Goal: Find specific page/section: Find specific page/section

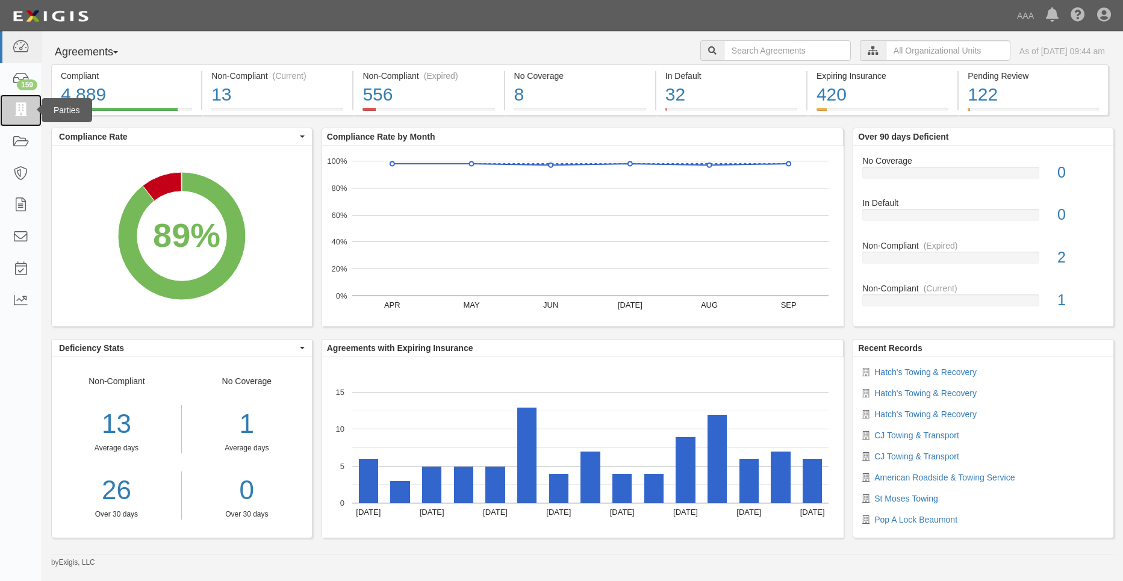
click at [20, 113] on icon at bounding box center [20, 111] width 17 height 14
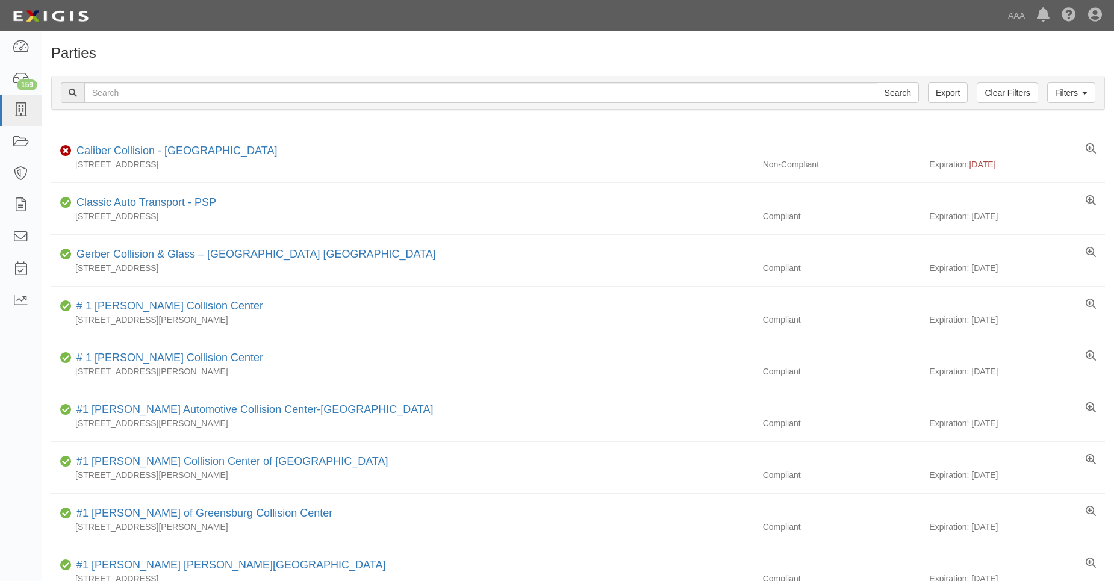
click at [96, 93] on input "text" at bounding box center [480, 93] width 793 height 20
type input "31218"
click at [877, 83] on input "Search" at bounding box center [898, 93] width 42 height 20
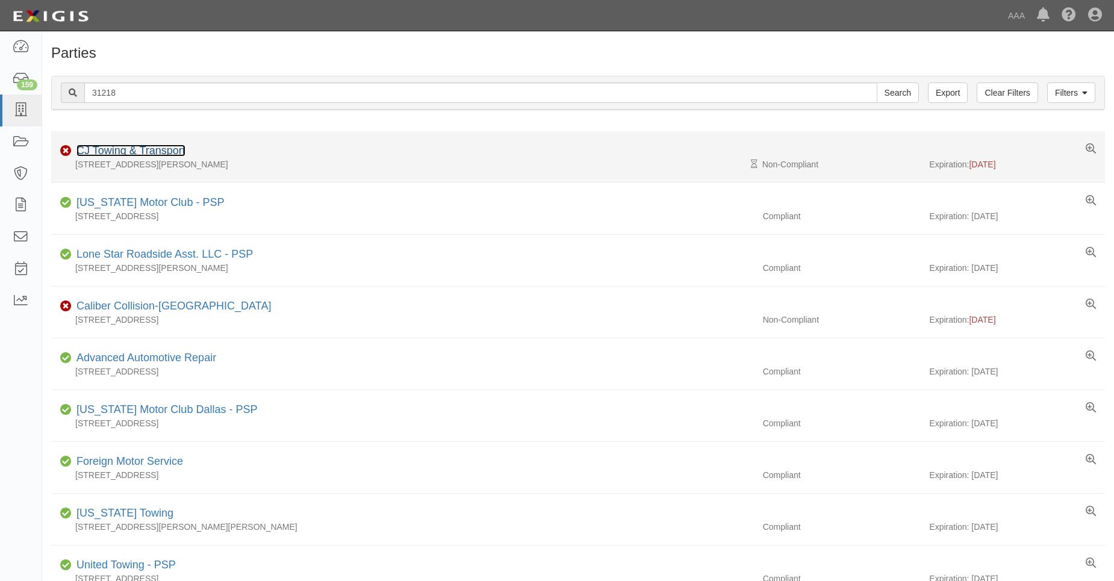
click at [120, 145] on link "CJ Towing & Transport" at bounding box center [130, 151] width 109 height 12
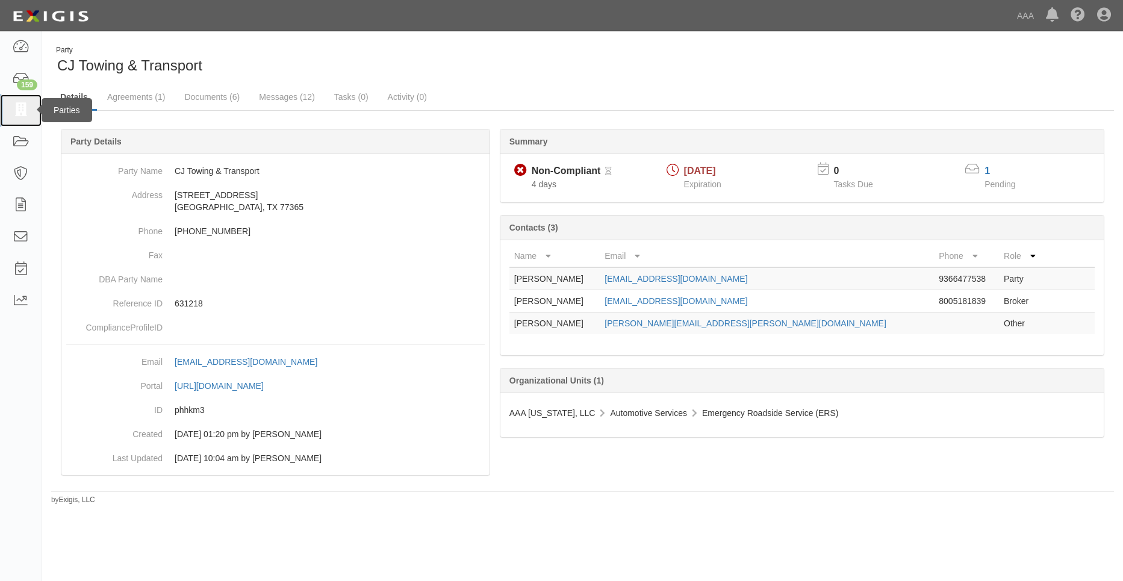
click at [20, 112] on icon at bounding box center [20, 111] width 17 height 14
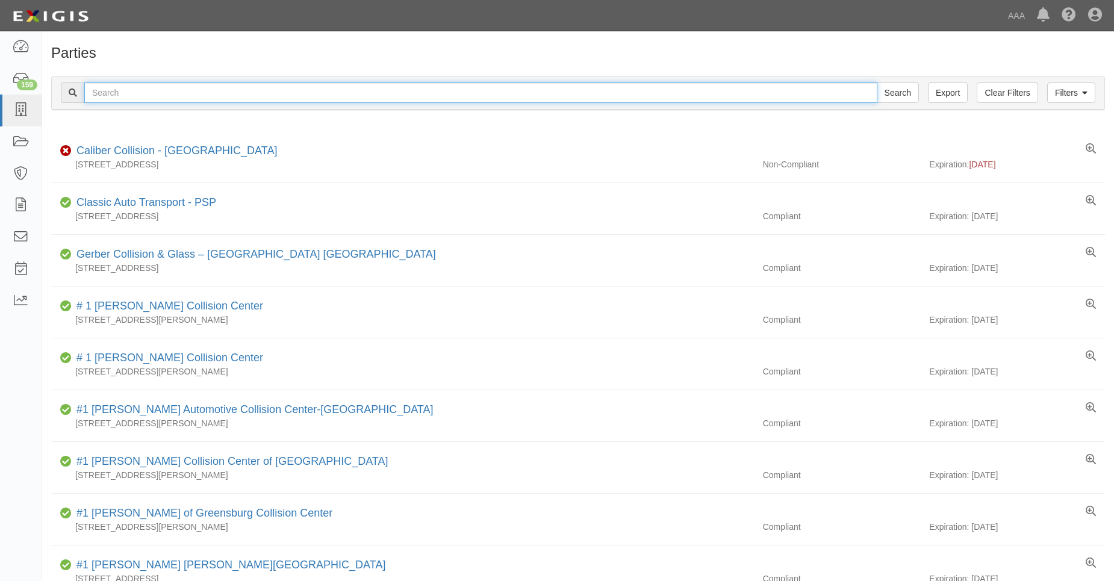
click at [98, 103] on input "text" at bounding box center [480, 93] width 793 height 20
type input "31481"
click at [877, 83] on input "Search" at bounding box center [898, 93] width 42 height 20
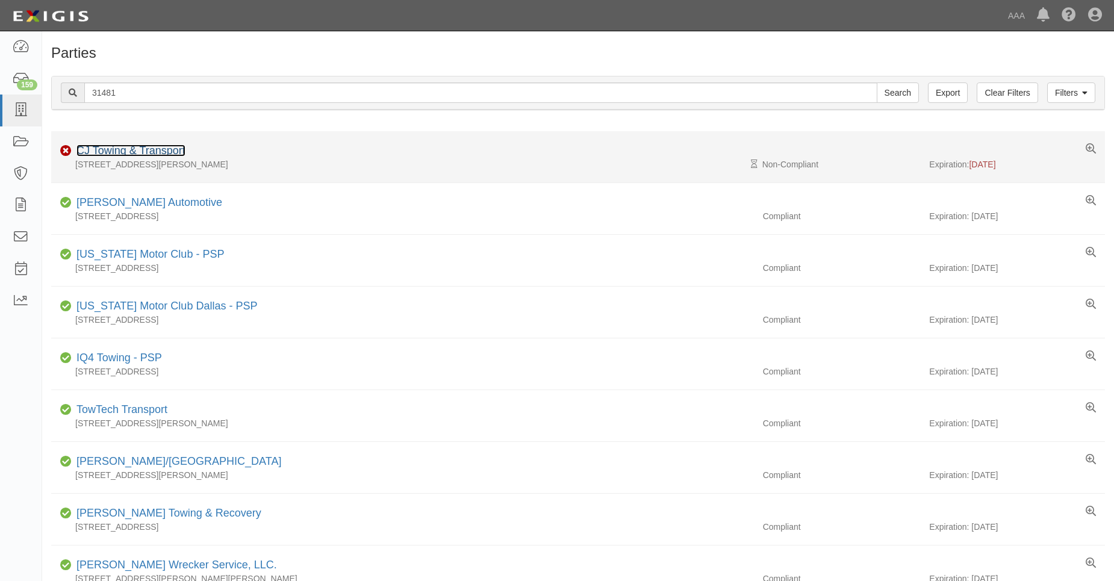
click at [114, 148] on link "CJ Towing & Transport" at bounding box center [130, 151] width 109 height 12
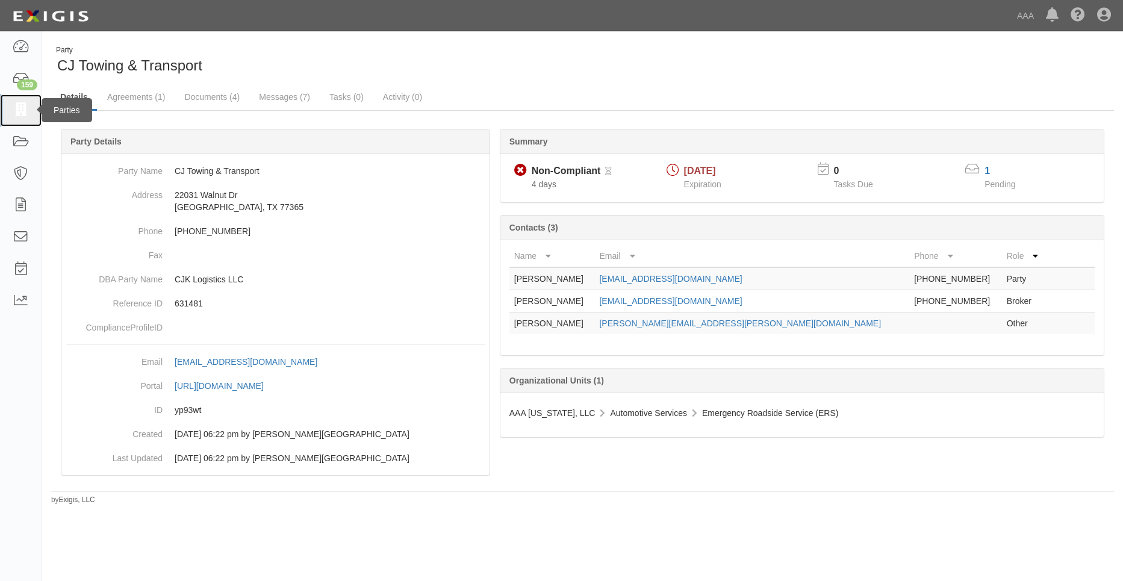
click at [14, 112] on icon at bounding box center [20, 111] width 17 height 14
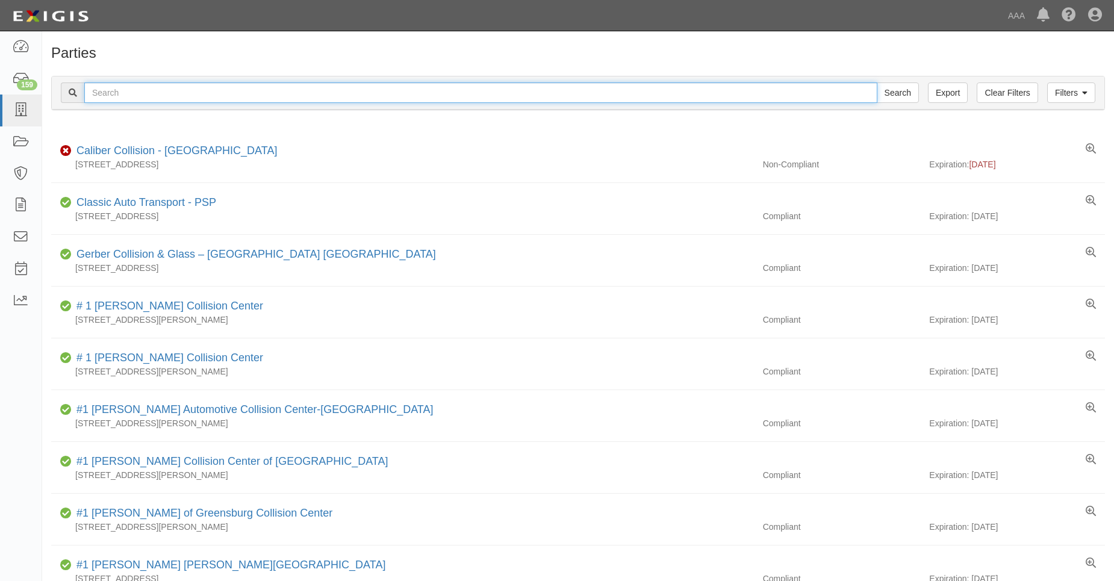
click at [114, 102] on input "text" at bounding box center [480, 93] width 793 height 20
type input "31707"
click at [877, 83] on input "Search" at bounding box center [898, 93] width 42 height 20
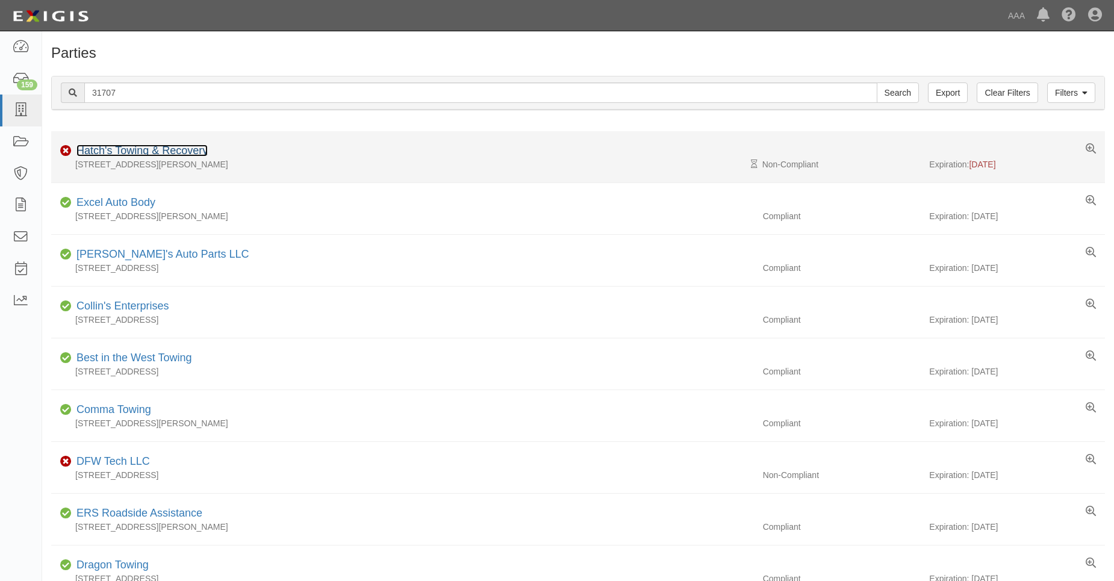
click at [128, 149] on link "Hatch's Towing & Recovery" at bounding box center [141, 151] width 131 height 12
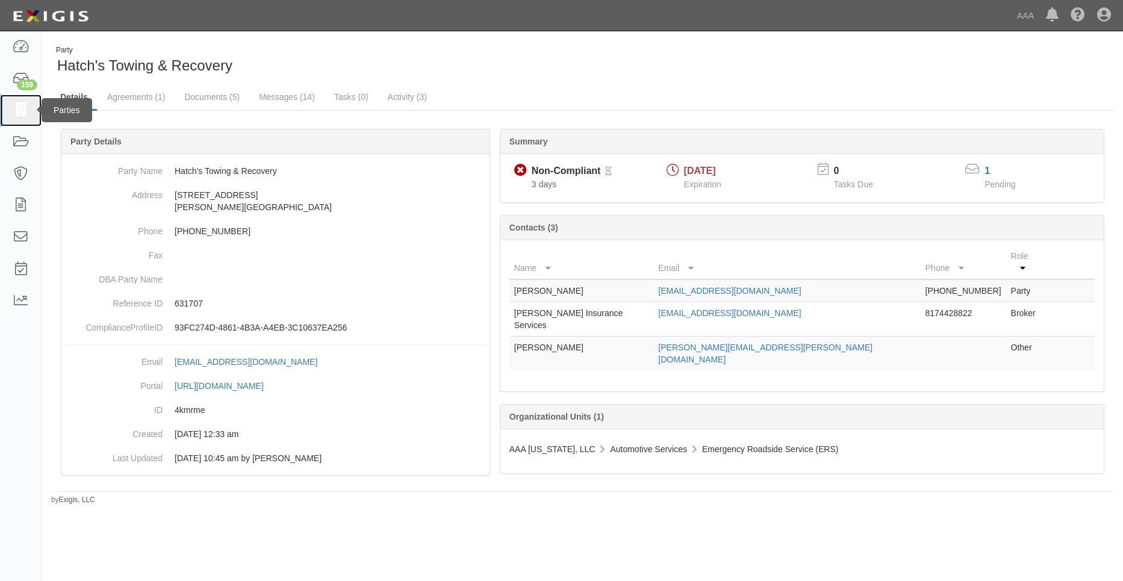
click at [31, 109] on link at bounding box center [21, 111] width 42 height 32
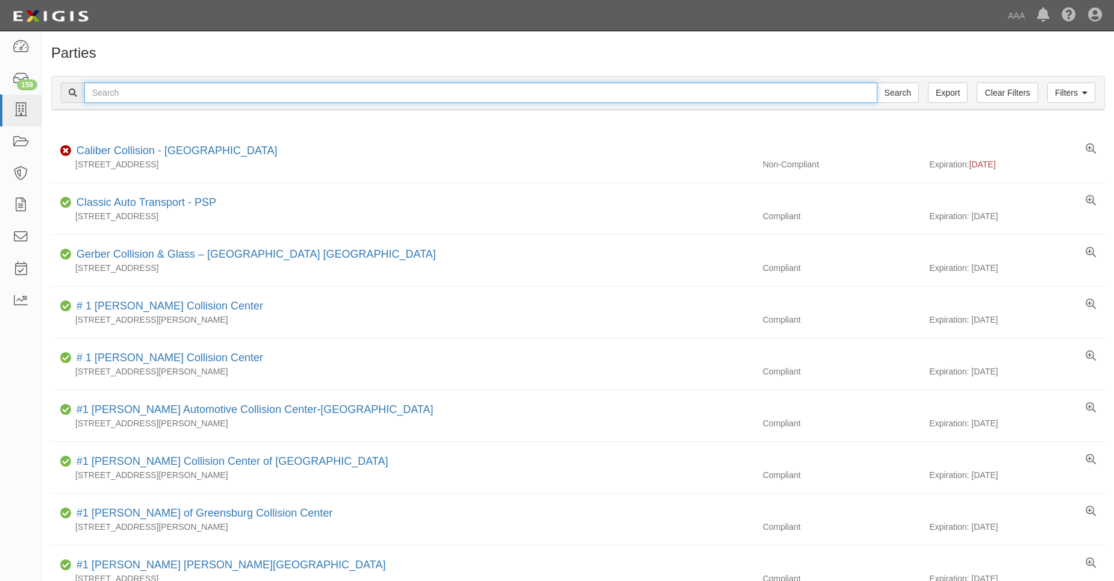
click at [129, 93] on input "text" at bounding box center [480, 93] width 793 height 20
type input "0"
type input "31744"
click at [877, 83] on input "Search" at bounding box center [898, 93] width 42 height 20
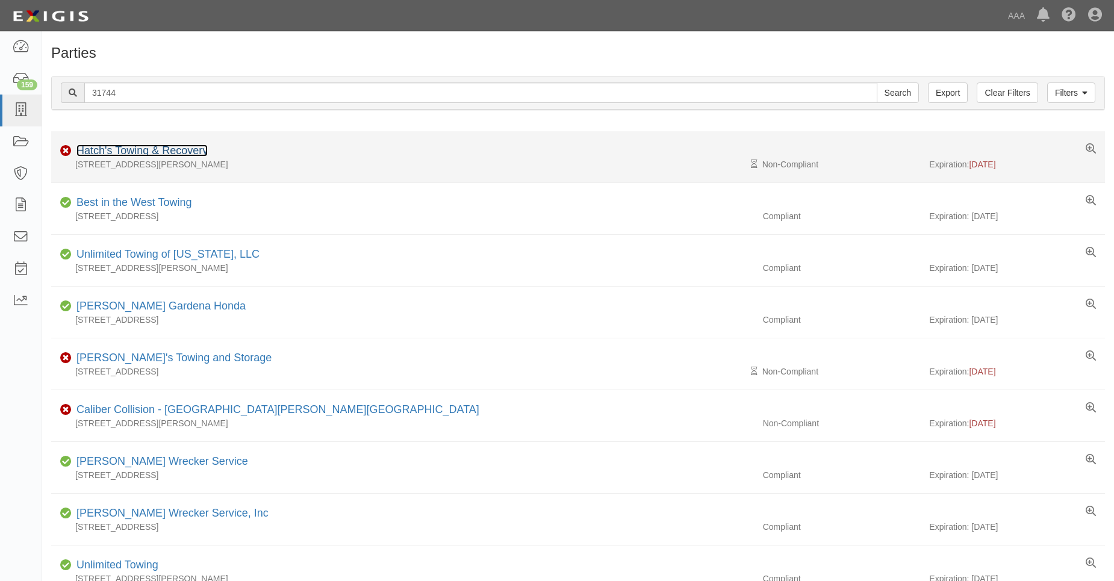
click at [139, 149] on link "Hatch's Towing & Recovery" at bounding box center [141, 151] width 131 height 12
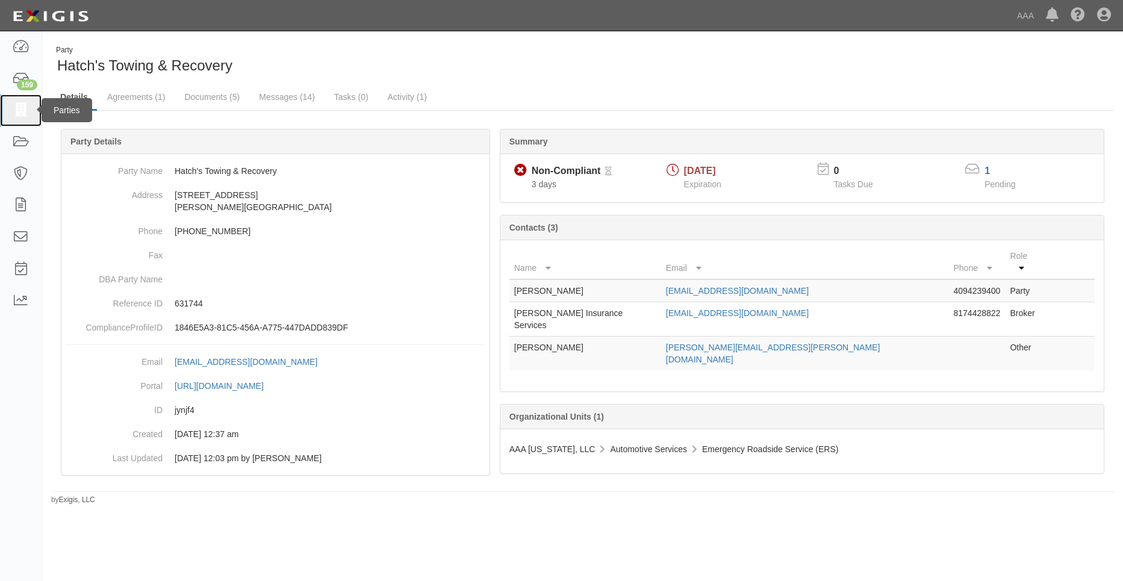
click at [19, 114] on icon at bounding box center [20, 111] width 17 height 14
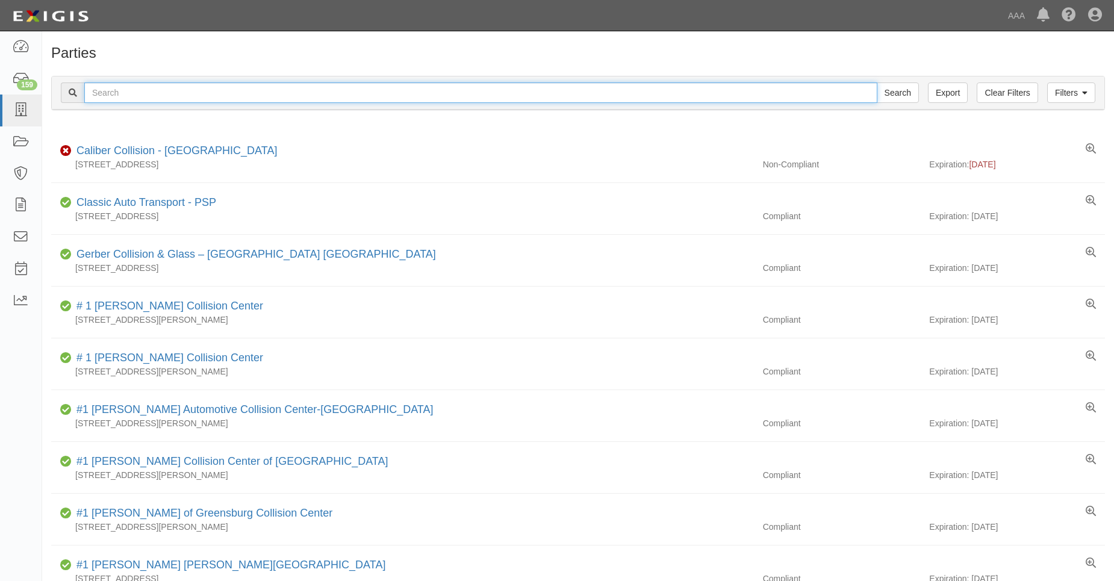
click at [118, 93] on input "text" at bounding box center [480, 93] width 793 height 20
type input "31751"
click at [877, 83] on input "Search" at bounding box center [898, 93] width 42 height 20
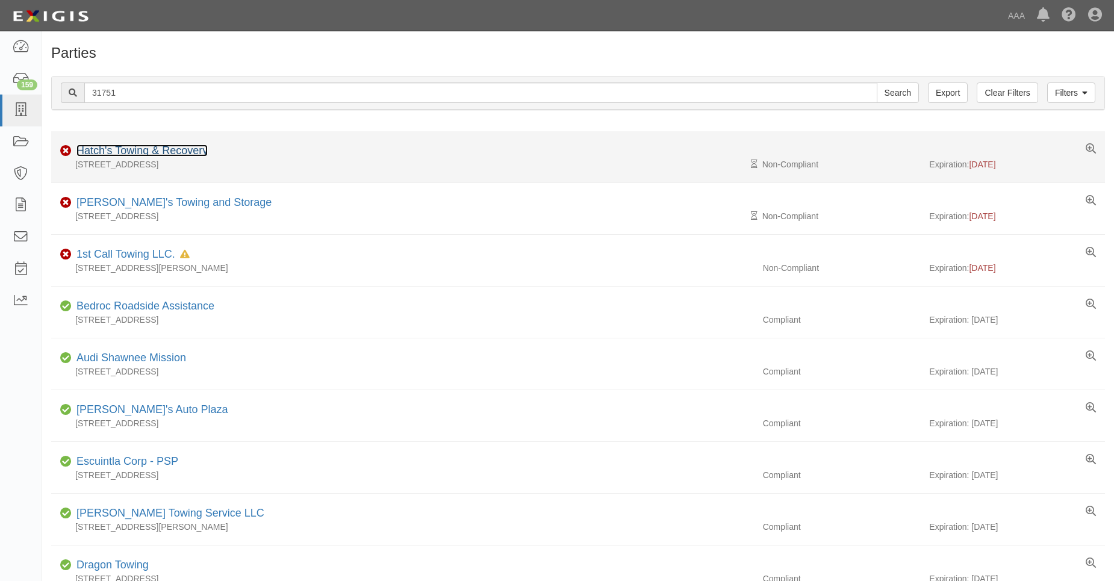
click at [131, 146] on link "Hatch's Towing & Recovery" at bounding box center [141, 151] width 131 height 12
